Goal: Task Accomplishment & Management: Complete application form

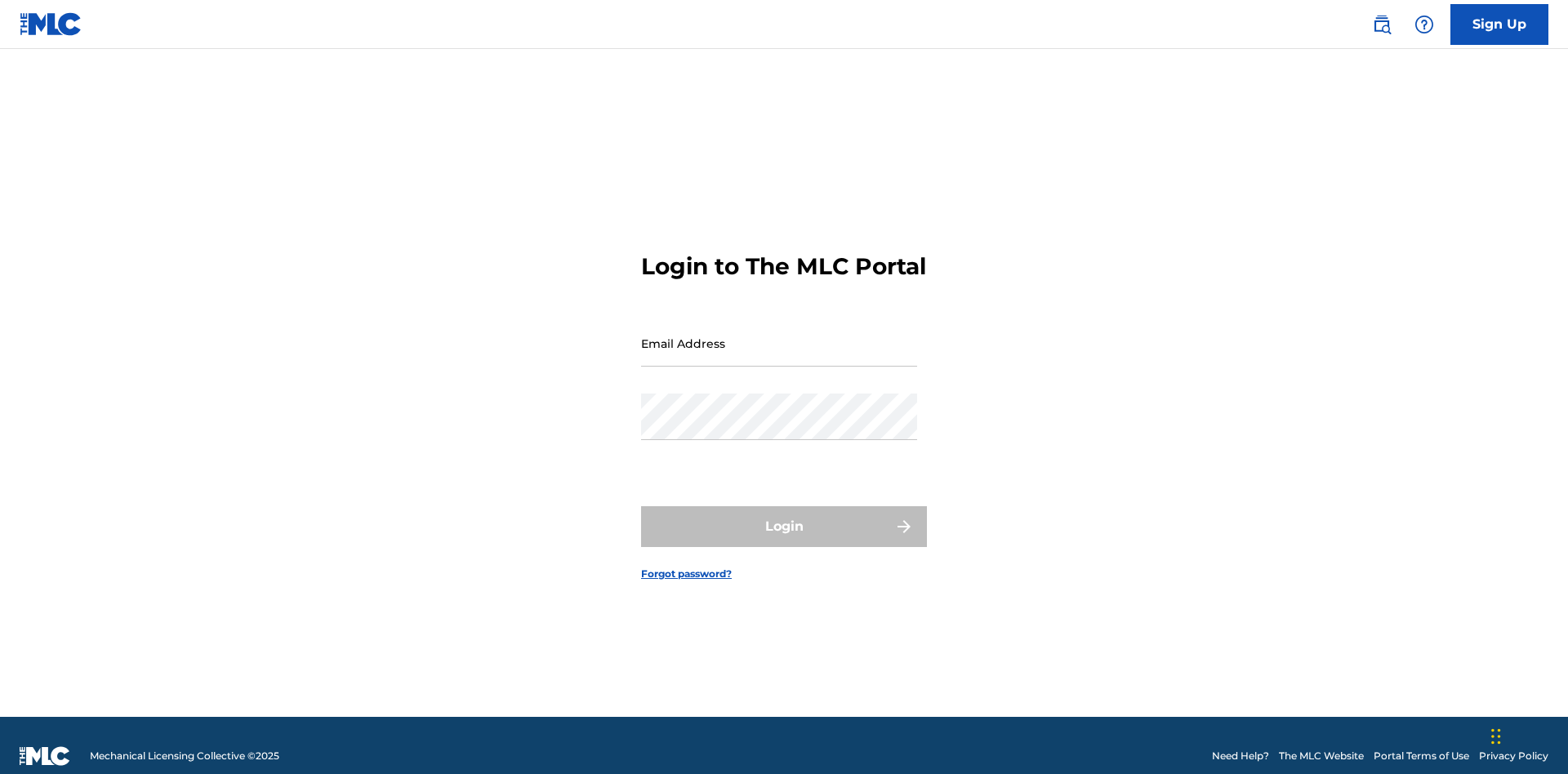
scroll to position [22, 0]
click at [779, 336] on input "Email Address" at bounding box center [778, 343] width 276 height 47
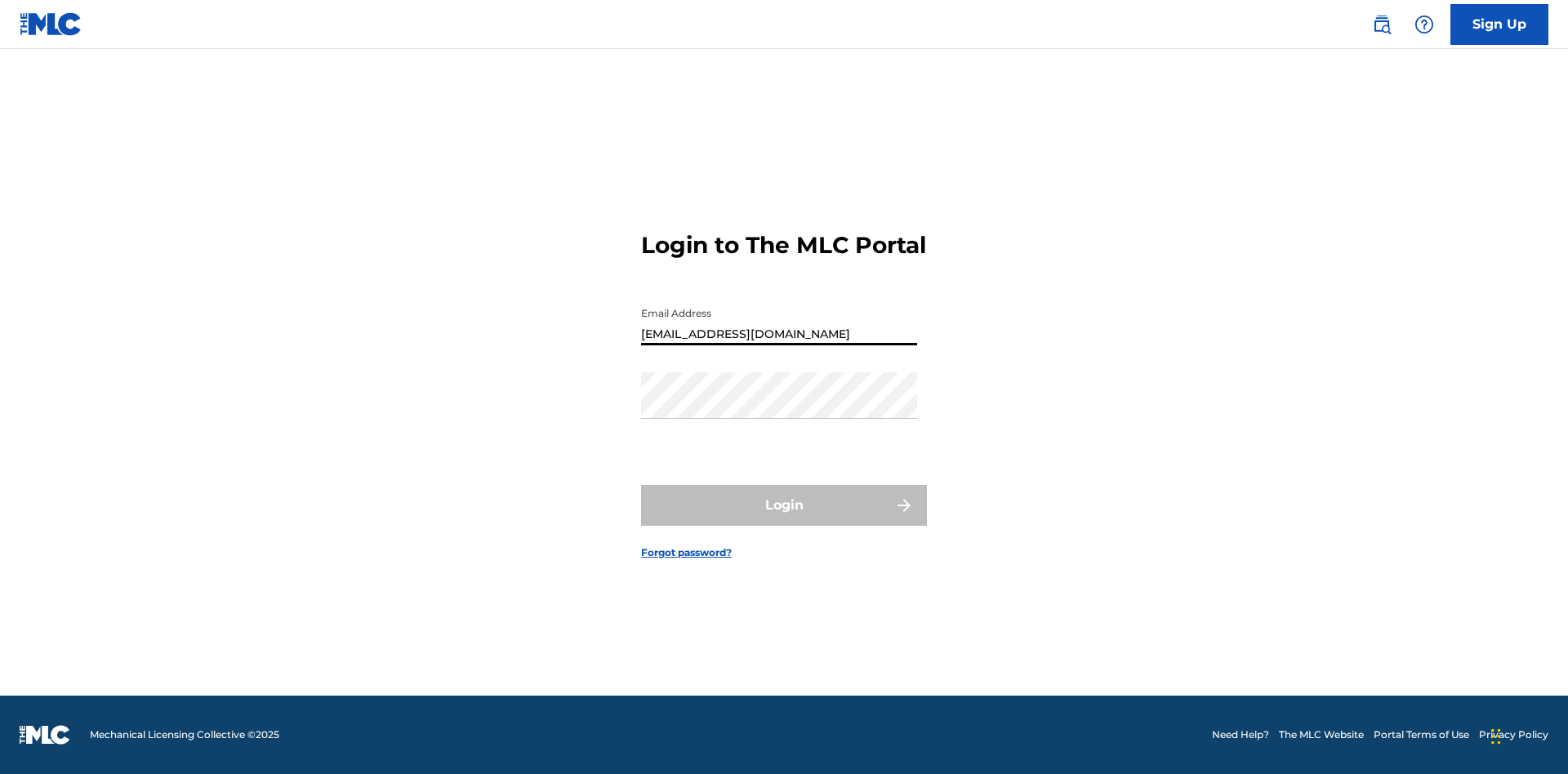
type input "[EMAIL_ADDRESS][DOMAIN_NAME]"
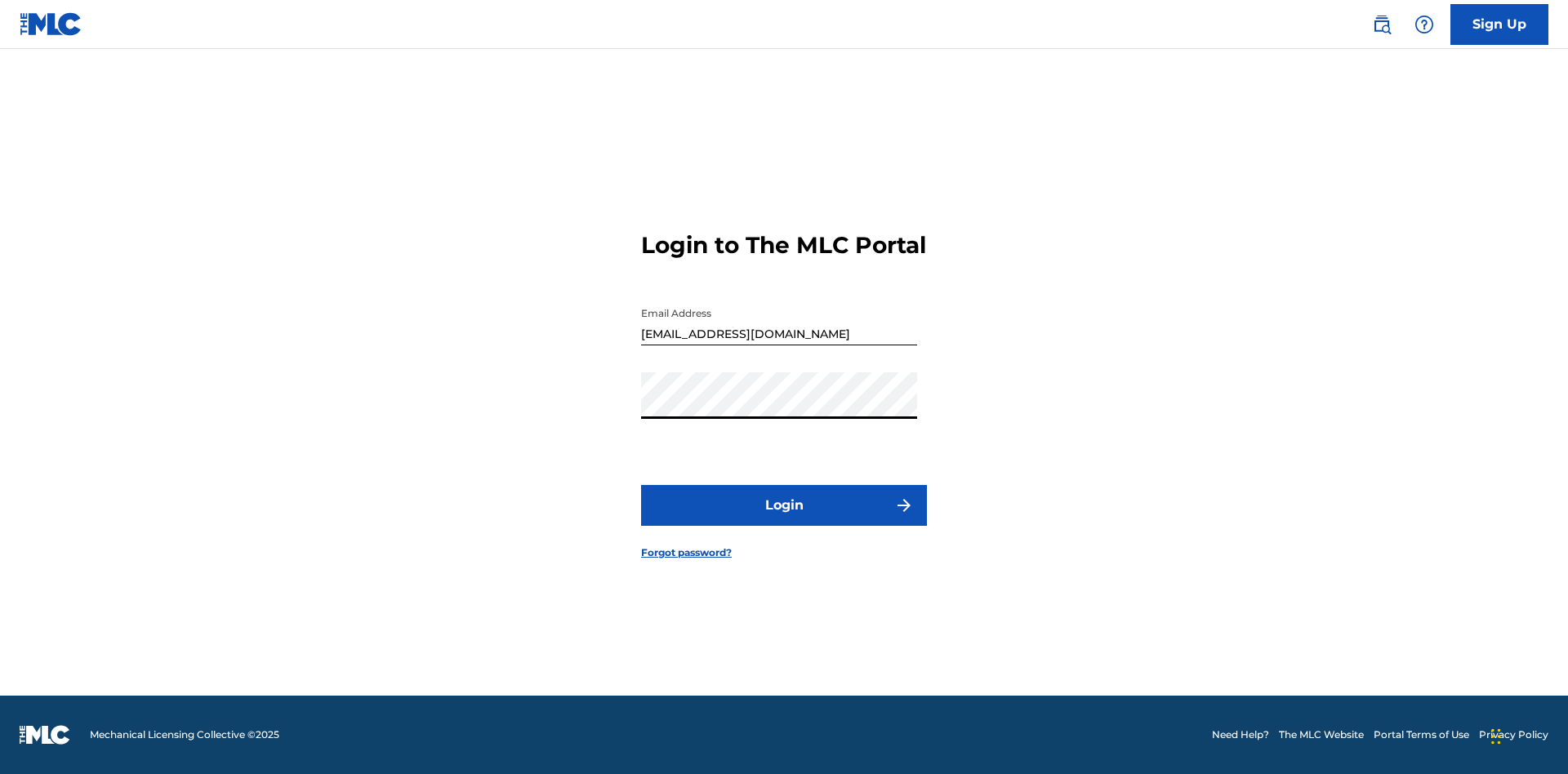
click at [784, 520] on button "Login" at bounding box center [784, 505] width 285 height 41
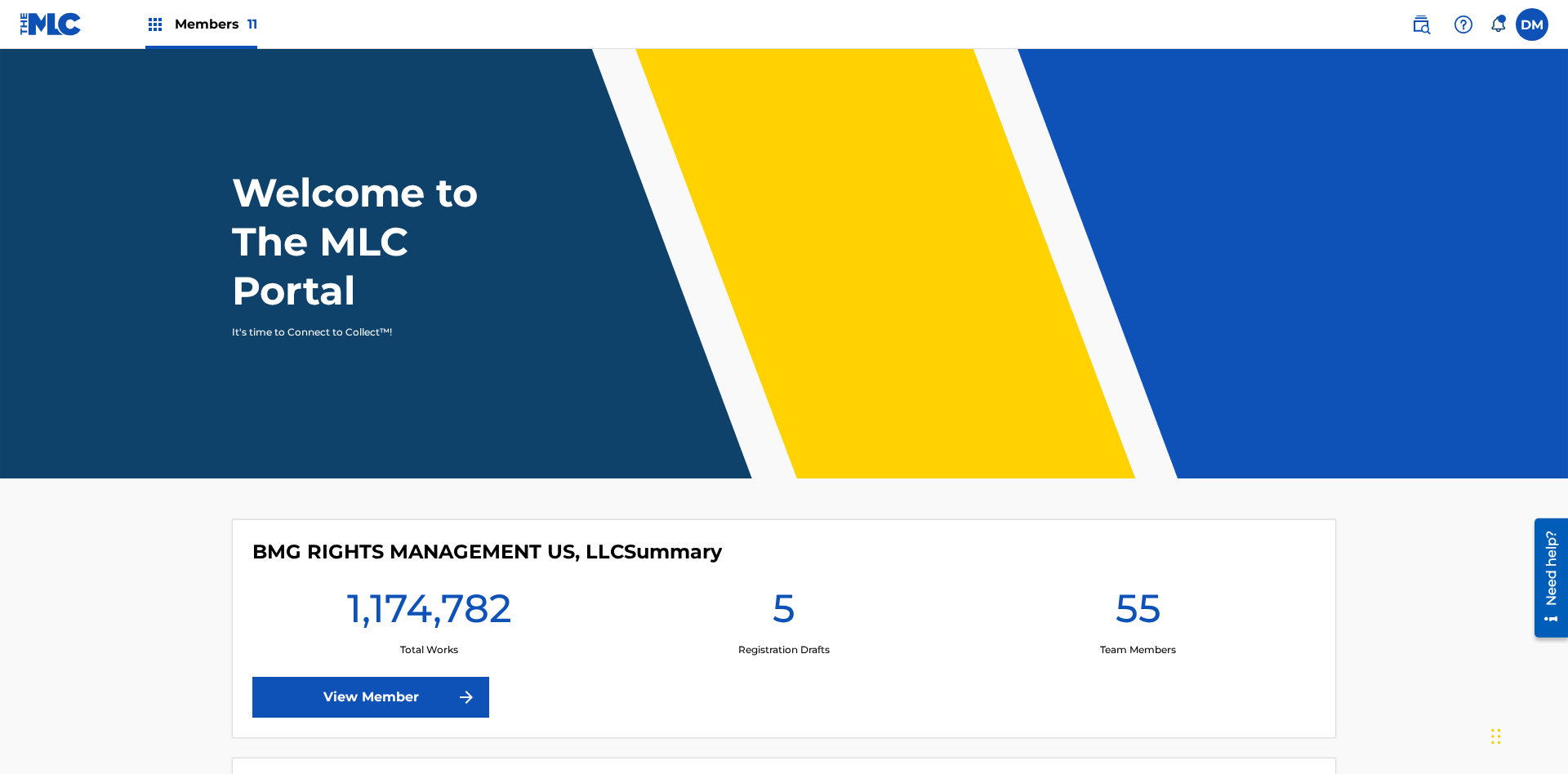
click at [201, 23] on span "Members 11" at bounding box center [215, 24] width 82 height 19
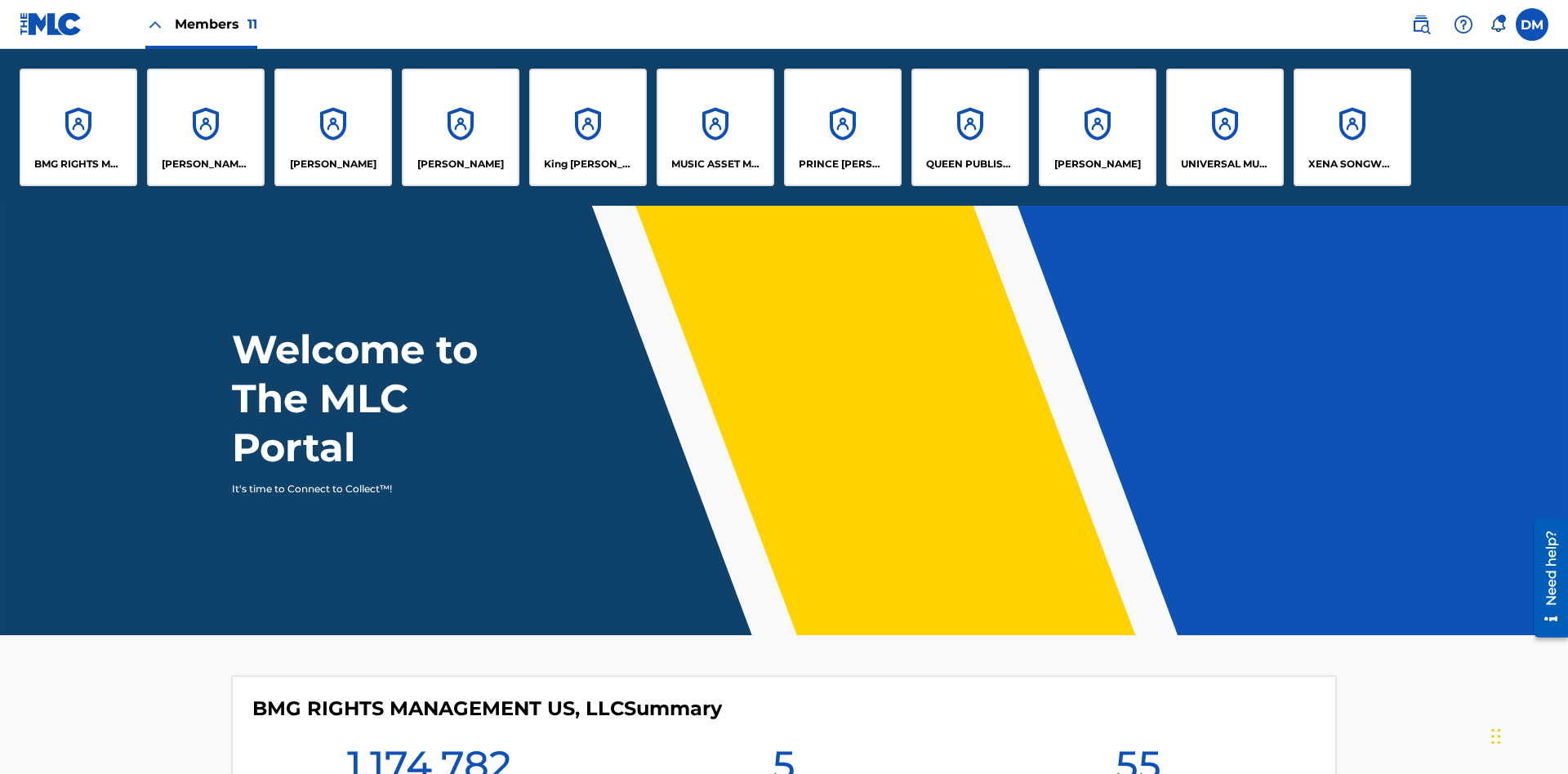
click at [1224, 164] on p "UNIVERSAL MUSIC PUB GROUP" at bounding box center [1225, 163] width 89 height 15
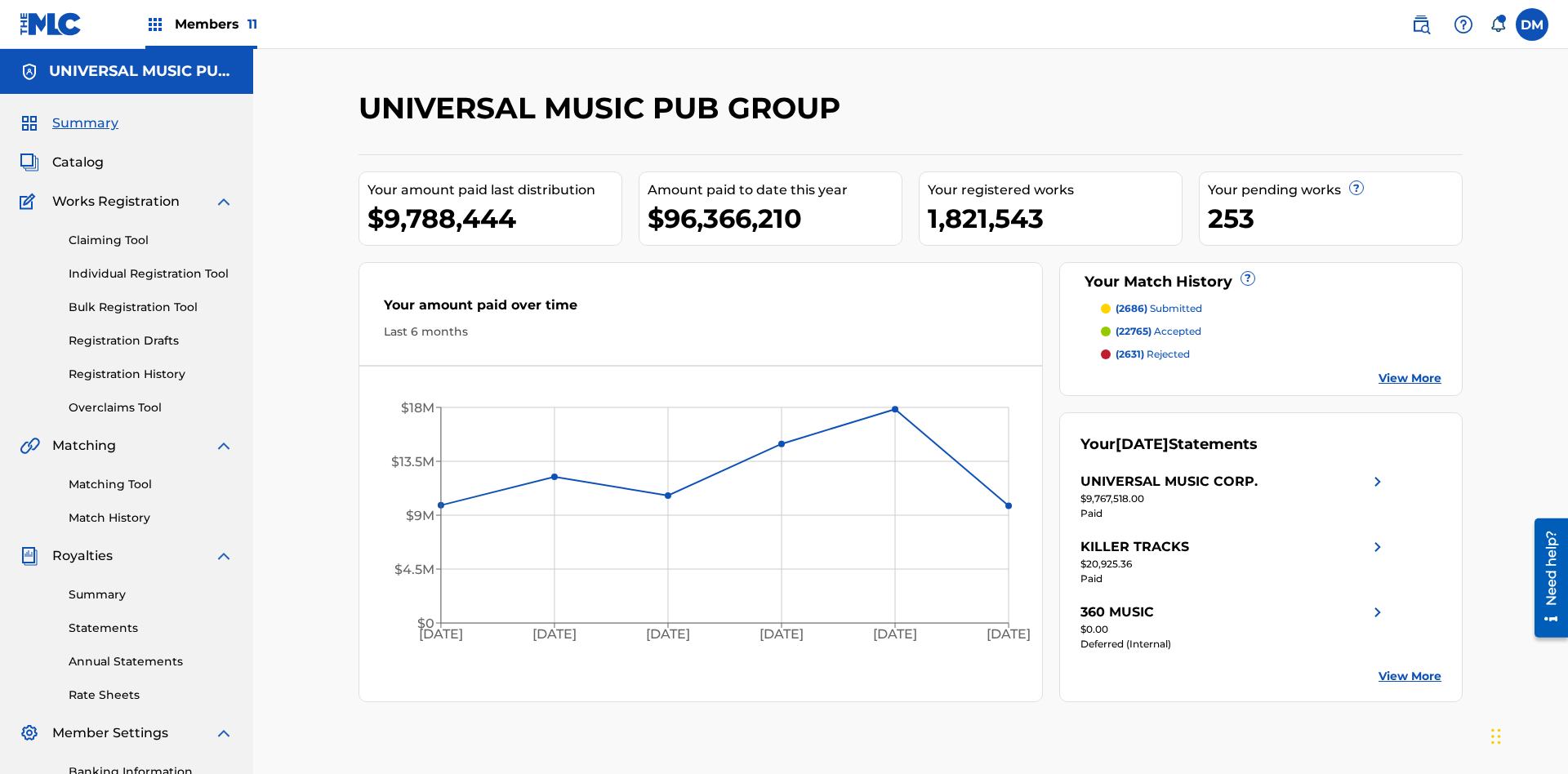
click at [151, 265] on link "Individual Registration Tool" at bounding box center [150, 274] width 165 height 17
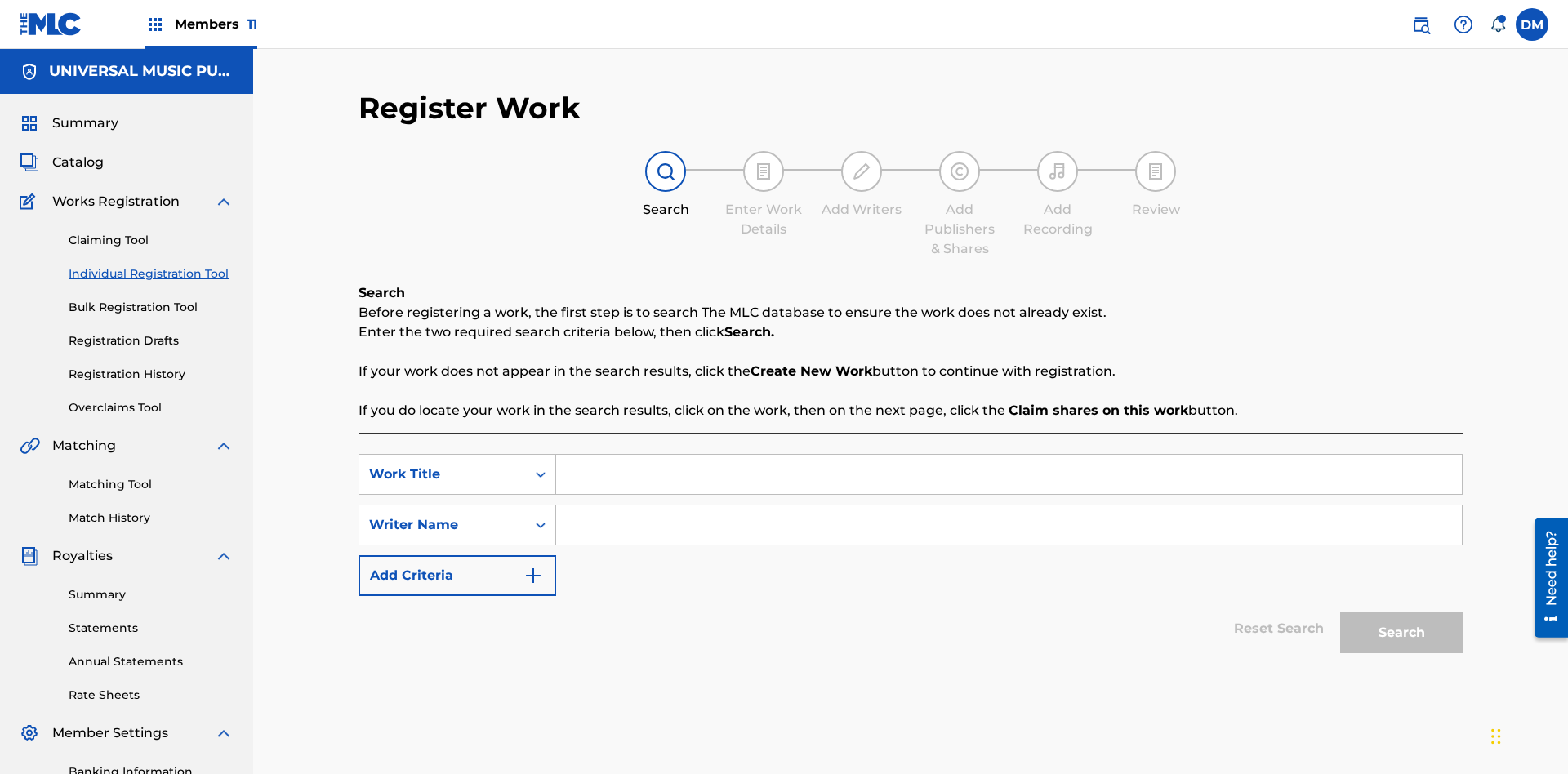
scroll to position [239, 0]
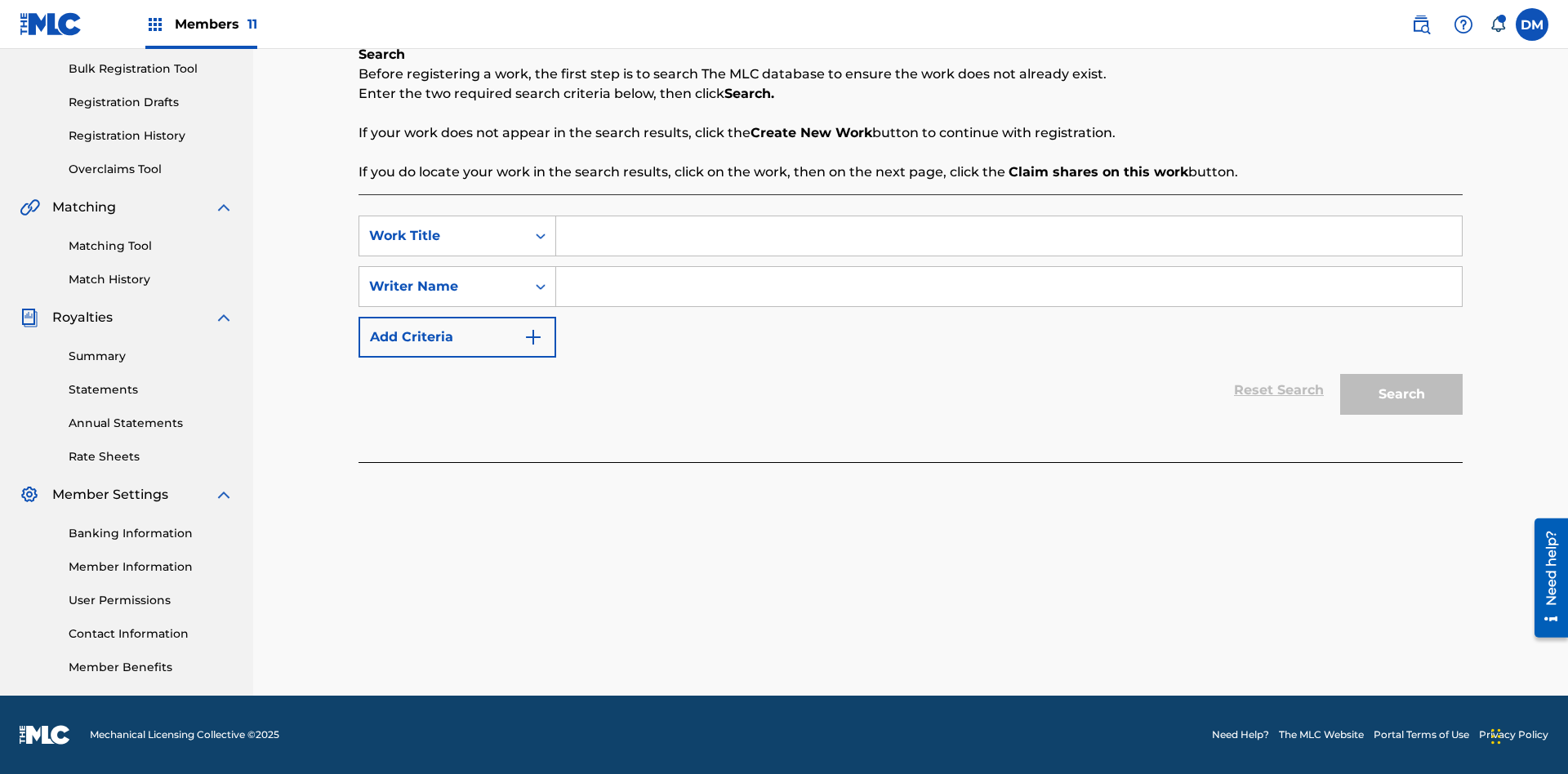
click at [1008, 236] on input "Search Form" at bounding box center [1008, 235] width 906 height 39
type input "Save at Work Details Page Prior to Adding Work Details"
click at [1008, 286] on input "Search Form" at bounding box center [1008, 286] width 906 height 39
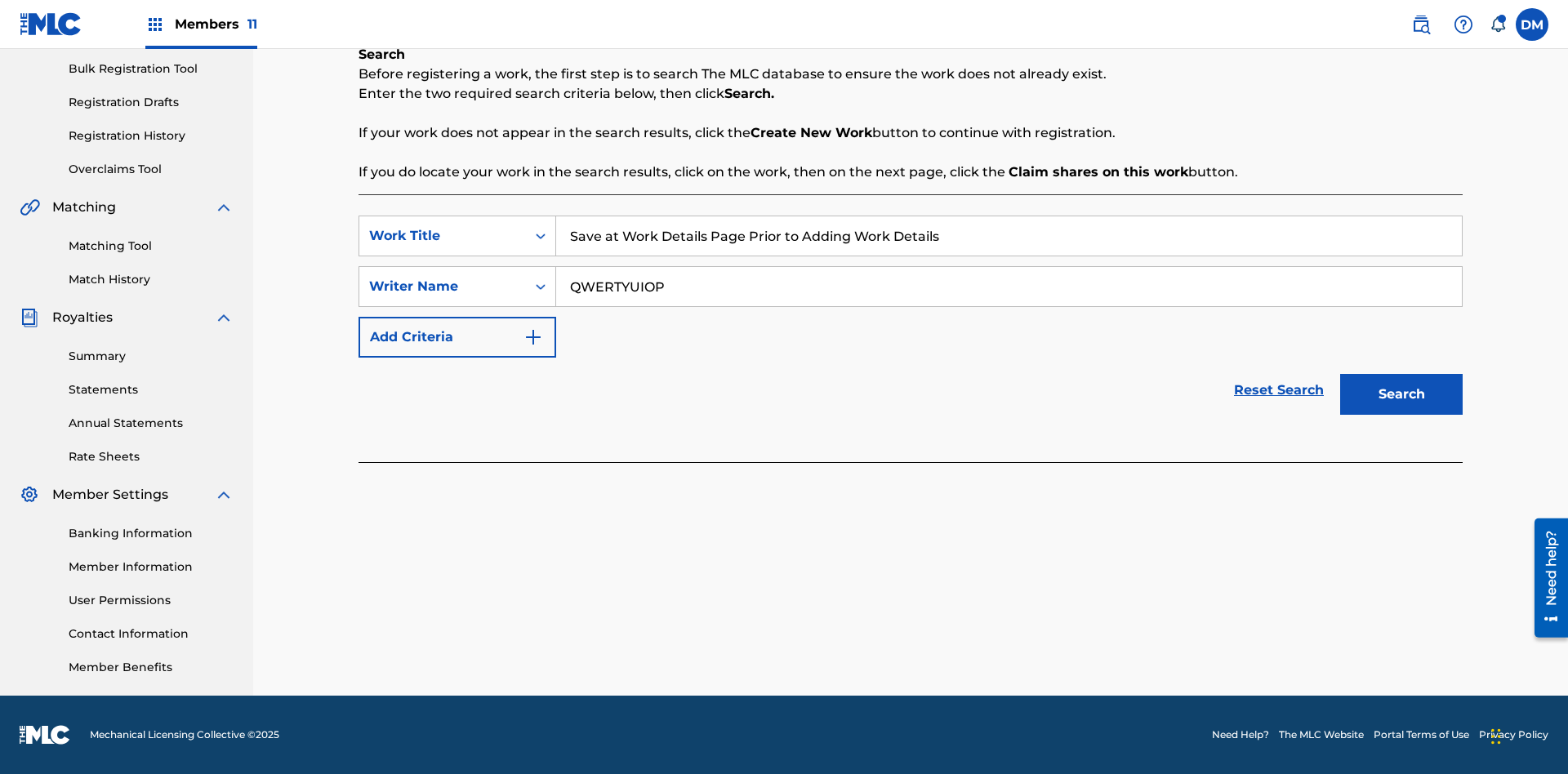
type input "QWERTYUIOP"
click at [1401, 394] on button "Search" at bounding box center [1401, 393] width 123 height 41
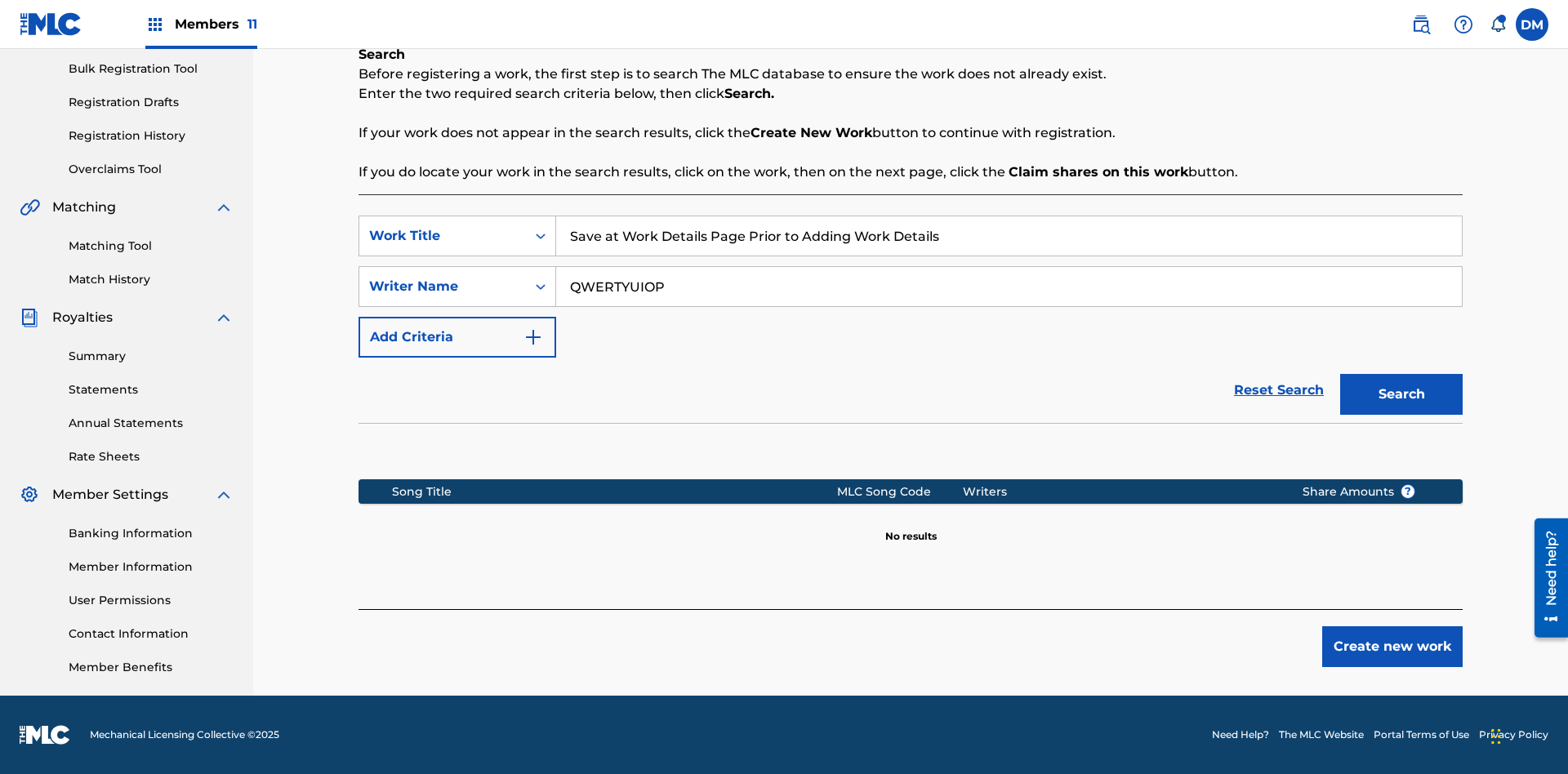
click at [1392, 647] on button "Create new work" at bounding box center [1392, 646] width 140 height 41
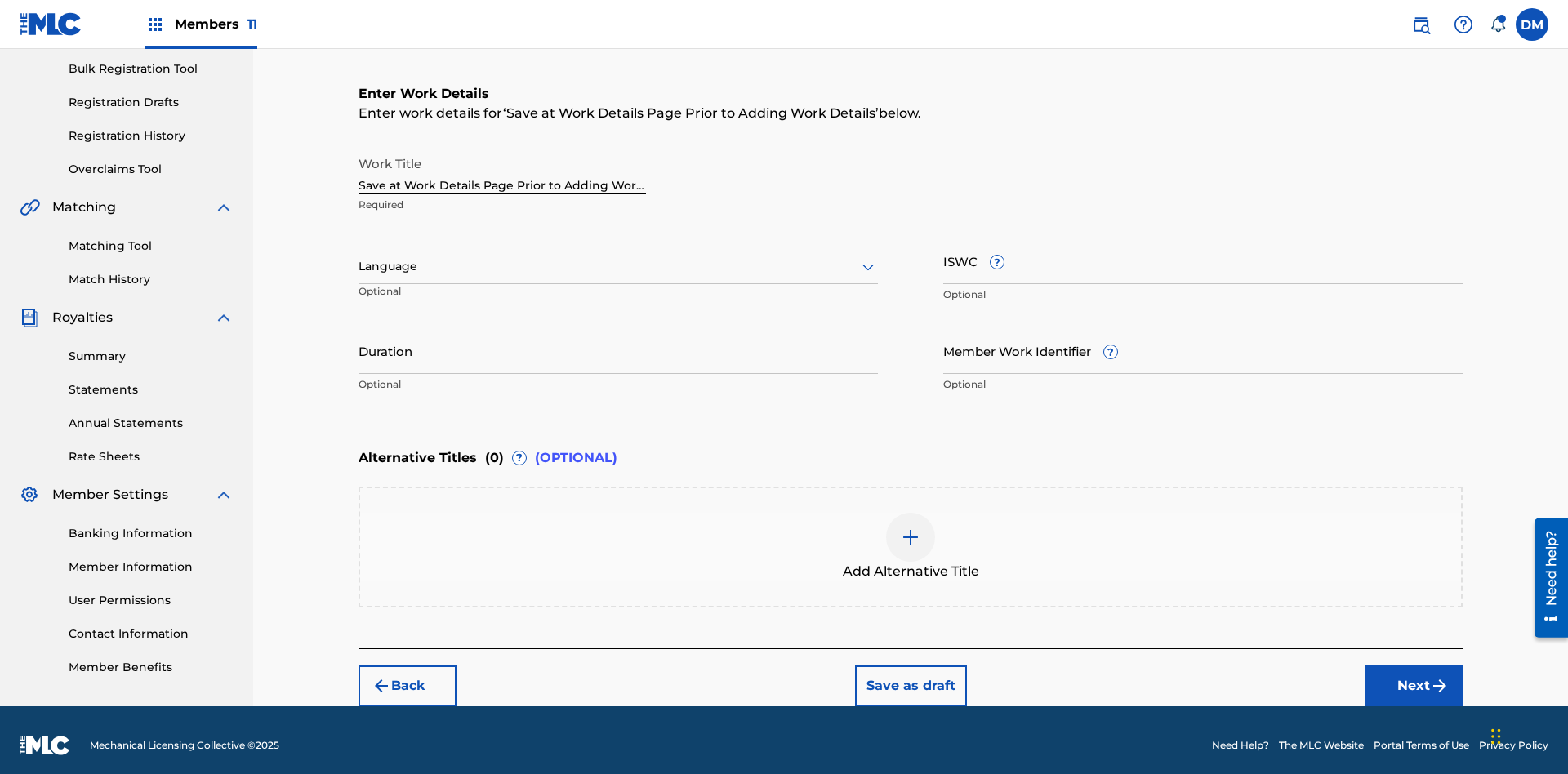
click at [910, 675] on button "Save as draft" at bounding box center [911, 686] width 112 height 41
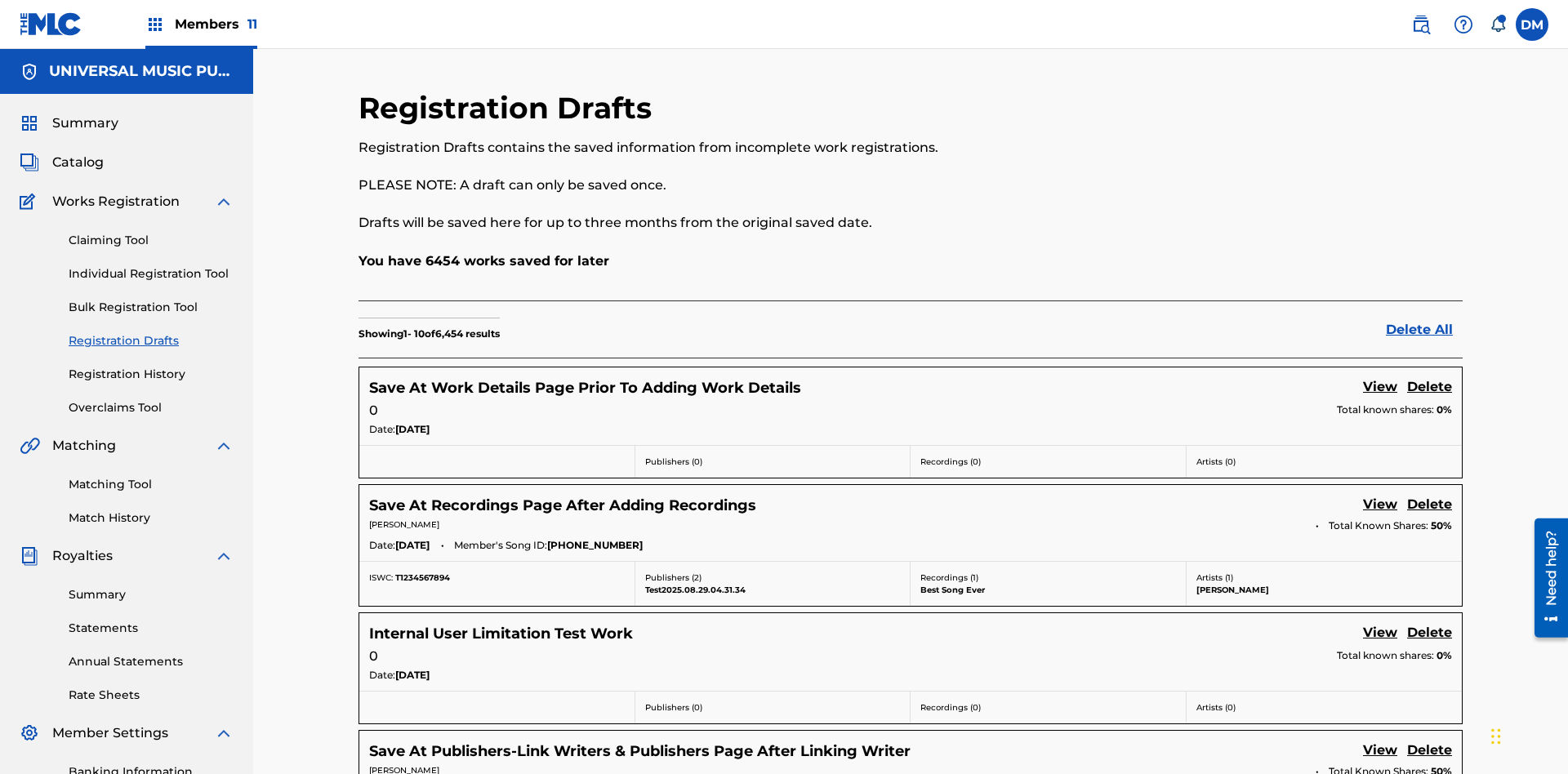
click at [1380, 377] on link "View" at bounding box center [1380, 387] width 35 height 22
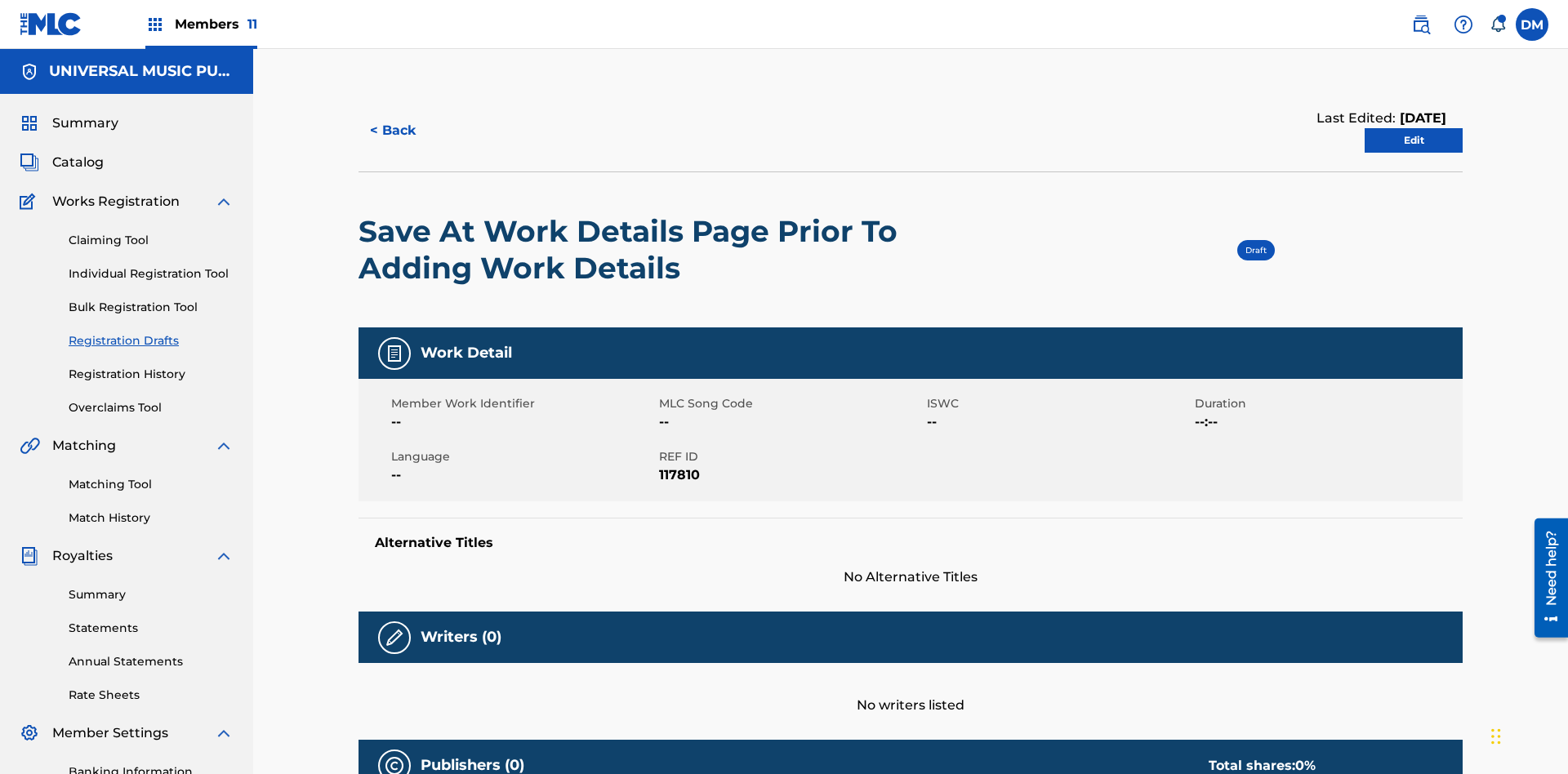
click at [1413, 128] on link "Edit" at bounding box center [1413, 140] width 98 height 24
